Goal: Task Accomplishment & Management: Manage account settings

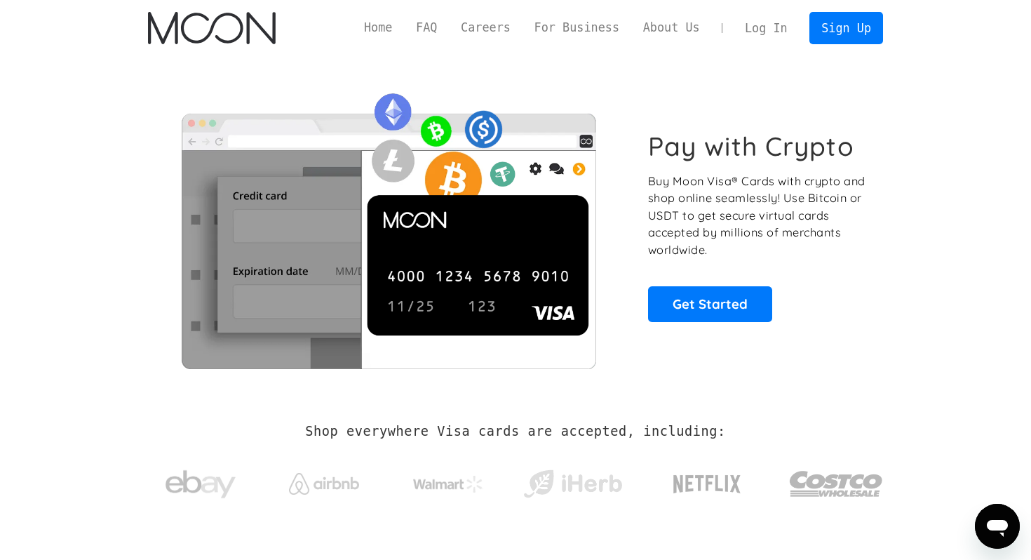
click at [768, 32] on link "Log In" at bounding box center [766, 28] width 66 height 31
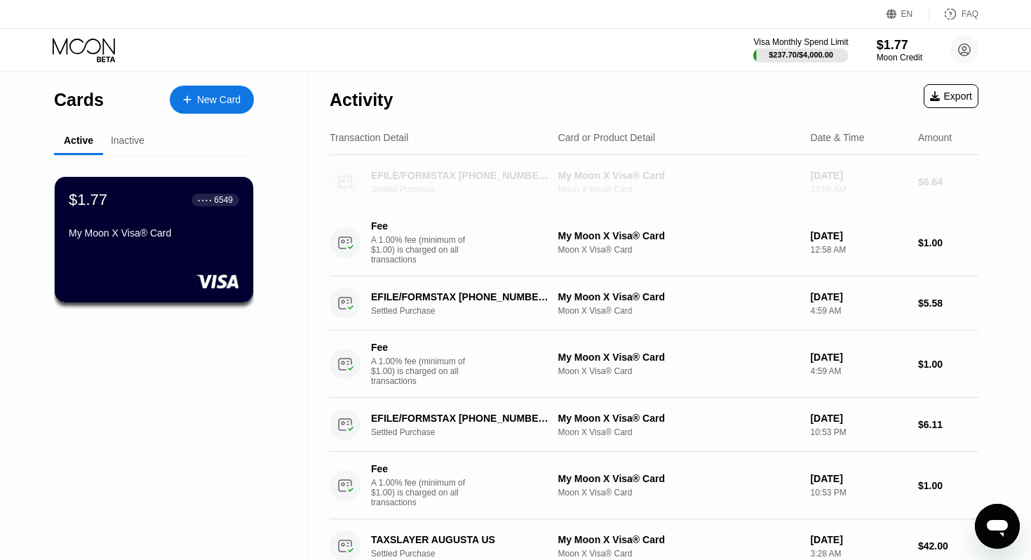
drag, startPoint x: 367, startPoint y: 172, endPoint x: 466, endPoint y: 198, distance: 102.9
click at [466, 198] on div "EFILE/FORMSTAX 877-713-2411 US Settled Purchase My Moon X Visa® Card Moon X Vis…" at bounding box center [654, 182] width 649 height 54
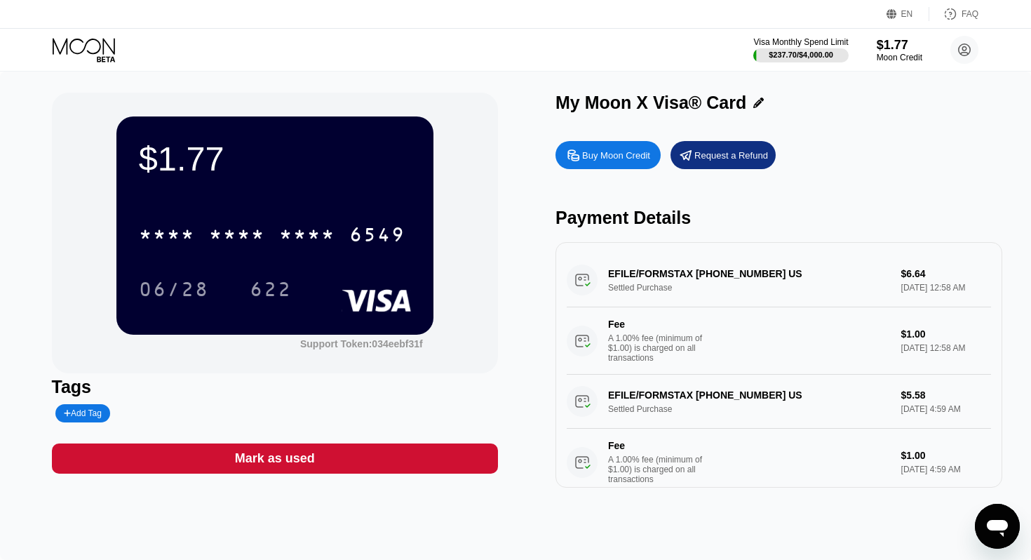
drag, startPoint x: 782, startPoint y: 276, endPoint x: 670, endPoint y: 279, distance: 112.2
click at [670, 279] on div "EFILE/FORMSTAX 877-713-2411 US Settled Purchase $6.64 Aug 17, 2025 12:58 AM Fee…" at bounding box center [779, 313] width 424 height 121
drag, startPoint x: 779, startPoint y: 276, endPoint x: 604, endPoint y: 268, distance: 174.8
click at [604, 268] on div "EFILE/FORMSTAX 877-713-2411 US Settled Purchase $6.64 Aug 17, 2025 12:58 AM Fee…" at bounding box center [779, 313] width 424 height 121
